Goal: Task Accomplishment & Management: Manage account settings

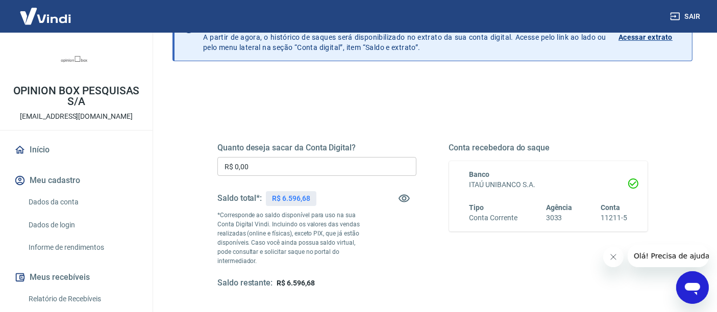
scroll to position [113, 0]
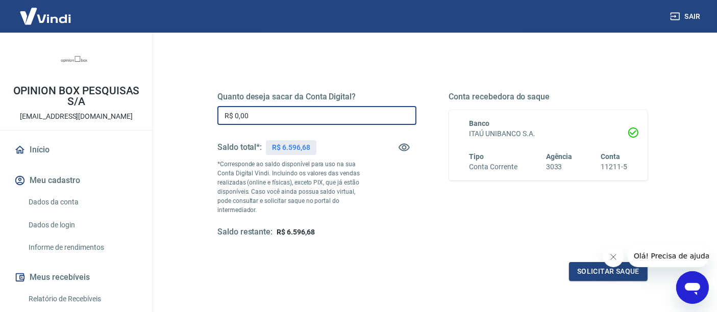
drag, startPoint x: 265, startPoint y: 119, endPoint x: 105, endPoint y: 116, distance: 160.3
click at [105, 116] on div "Sair OPINION BOX PESQUISAS S/A [EMAIL_ADDRESS][DOMAIN_NAME] Início Meu cadastro…" at bounding box center [358, 43] width 717 height 312
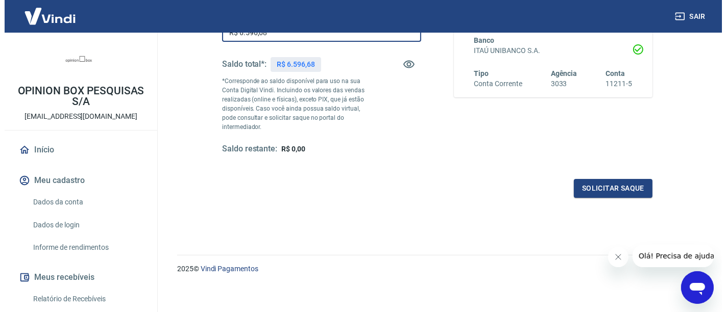
scroll to position [200, 0]
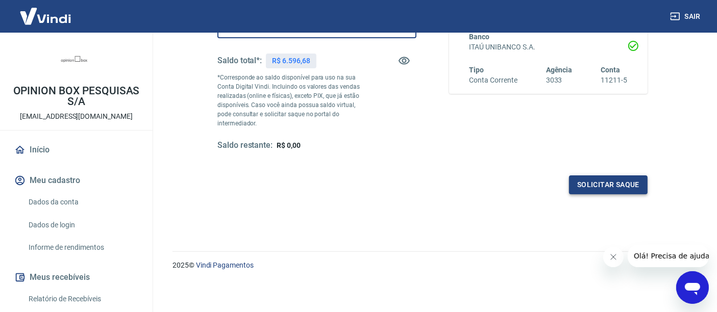
type input "R$ 6.596,68"
click at [585, 185] on button "Solicitar saque" at bounding box center [608, 185] width 79 height 19
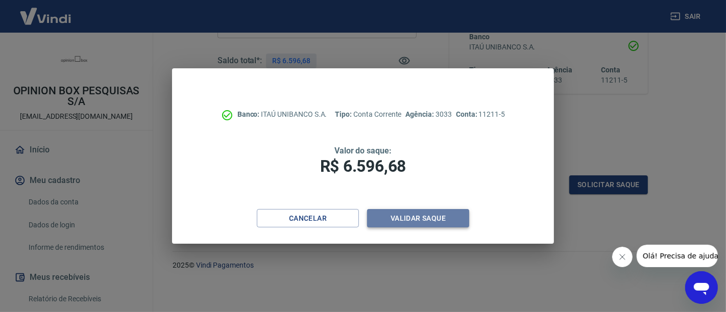
click at [428, 215] on button "Validar saque" at bounding box center [418, 218] width 102 height 19
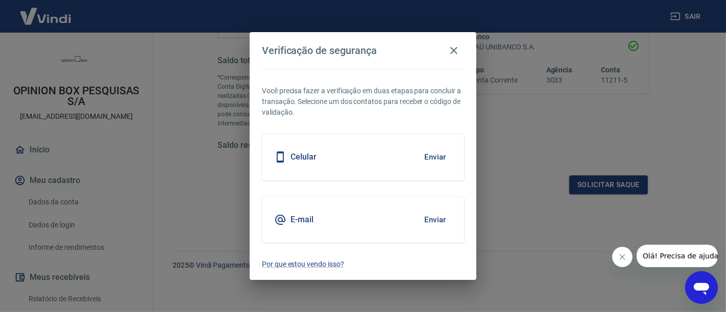
click at [291, 237] on div "E-mail Enviar" at bounding box center [363, 220] width 202 height 46
click at [439, 215] on button "Enviar" at bounding box center [435, 219] width 33 height 21
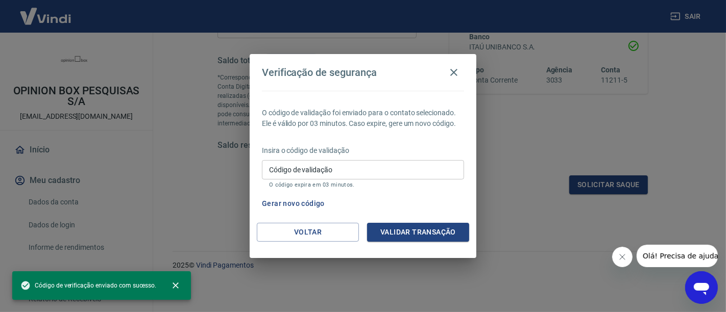
click at [396, 171] on input "Código de validação" at bounding box center [363, 169] width 202 height 19
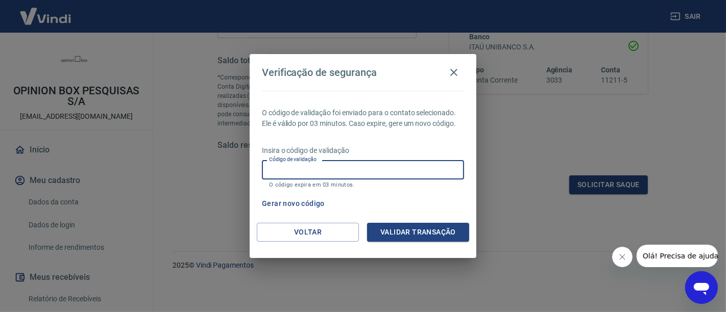
paste input "345396"
type input "345396"
drag, startPoint x: 411, startPoint y: 221, endPoint x: 415, endPoint y: 230, distance: 9.6
click at [412, 223] on div "Verificação de segurança O código de validação foi enviado para o contato selec…" at bounding box center [363, 156] width 227 height 204
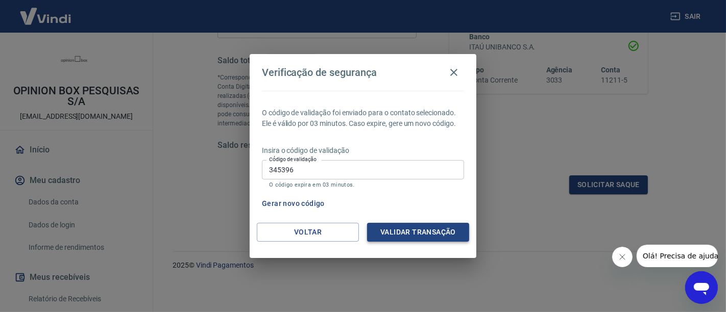
click at [416, 230] on button "Validar transação" at bounding box center [418, 232] width 102 height 19
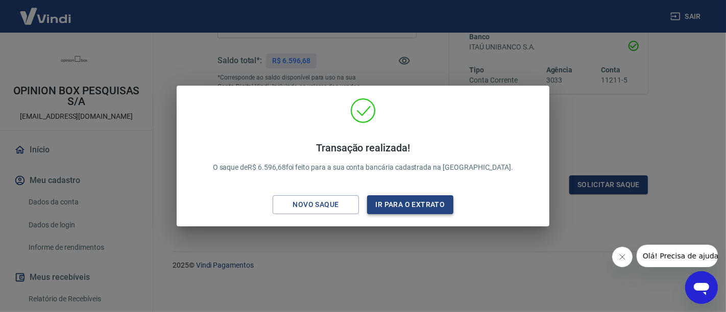
click at [394, 201] on button "Ir para o extrato" at bounding box center [410, 205] width 86 height 19
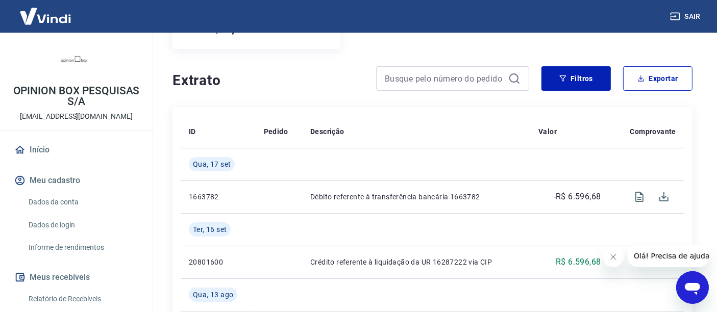
scroll to position [57, 0]
